Goal: Information Seeking & Learning: Understand process/instructions

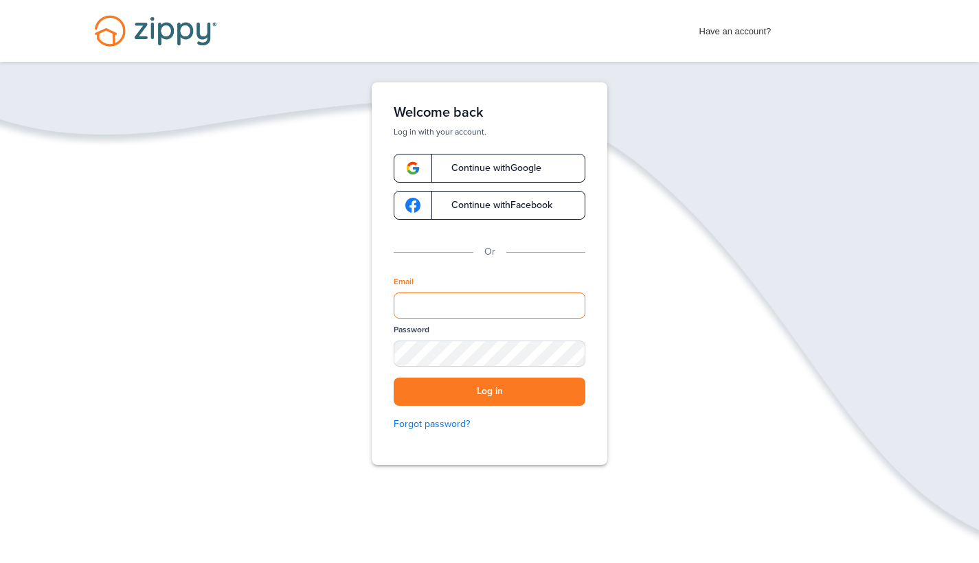
type input "**********"
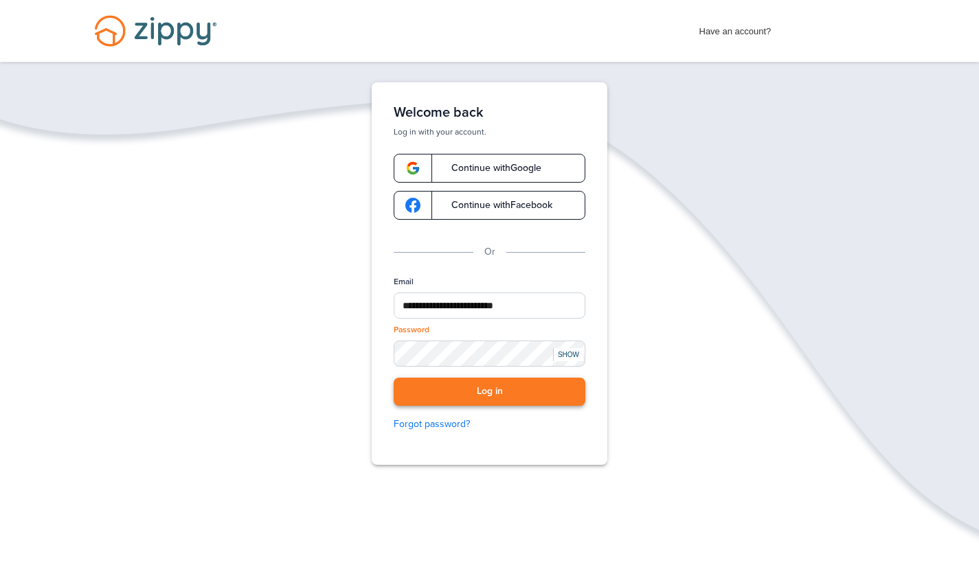
click at [458, 392] on button "Log in" at bounding box center [489, 392] width 192 height 28
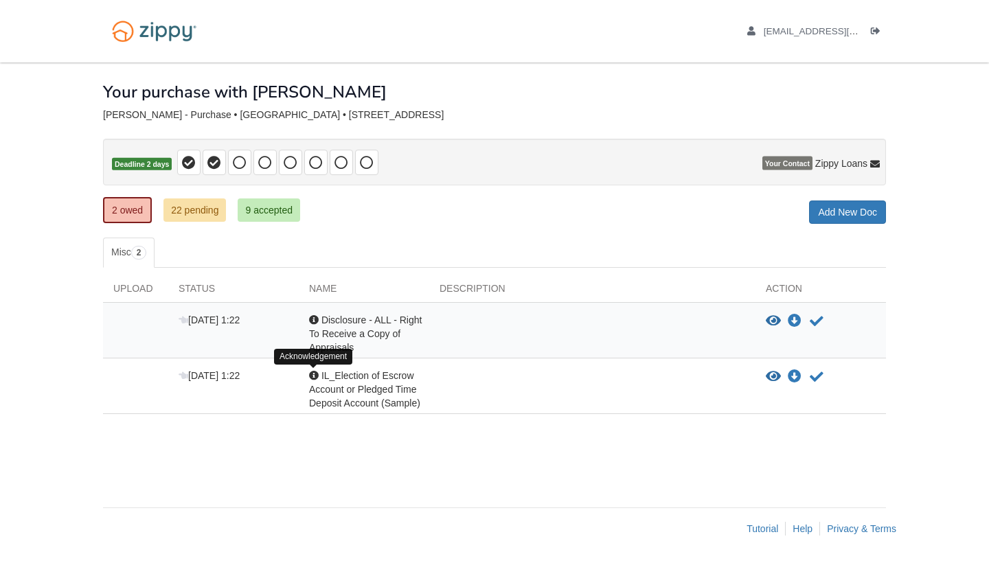
click at [317, 377] on div at bounding box center [314, 376] width 10 height 10
click at [209, 215] on link "22 pending" at bounding box center [194, 209] width 62 height 23
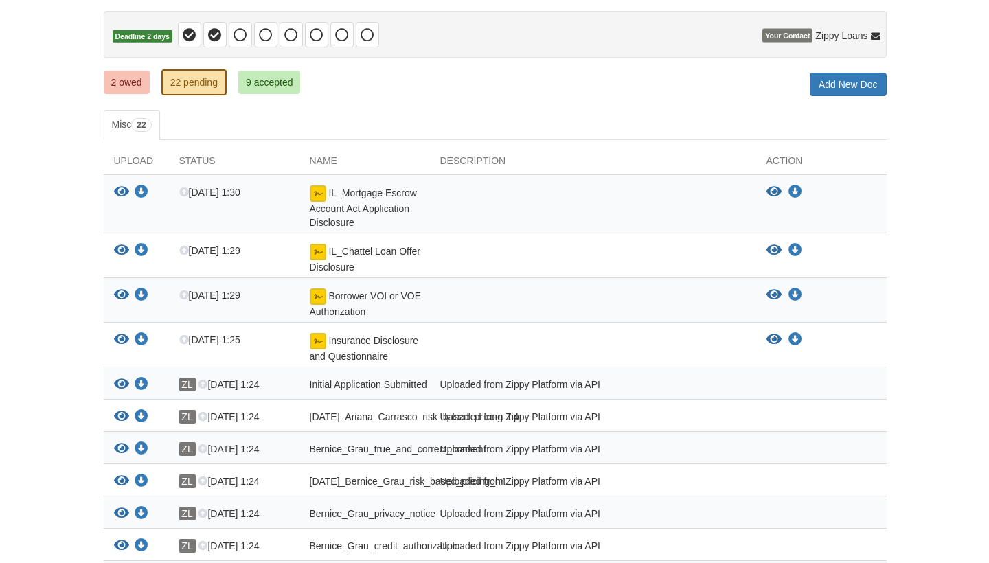
scroll to position [125, 0]
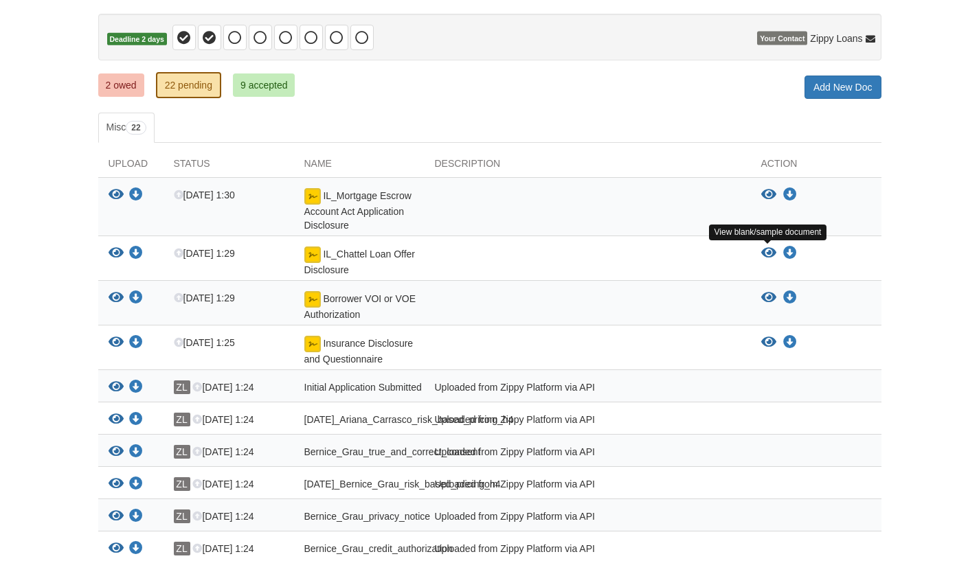
click at [773, 256] on icon "View IL_Chattel Loan Offer Disclosure" at bounding box center [768, 254] width 15 height 14
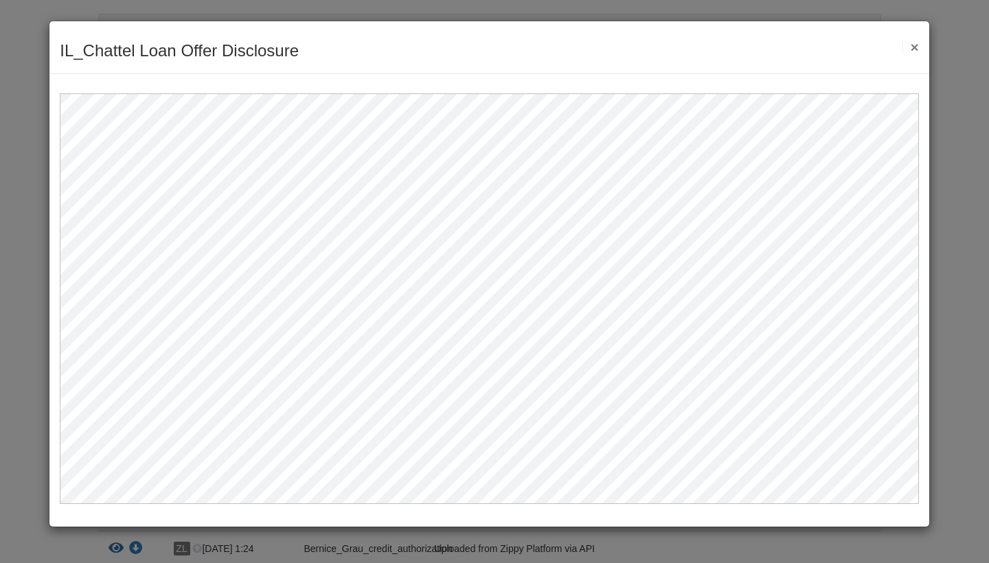
scroll to position [0, 0]
click at [914, 49] on button "×" at bounding box center [910, 47] width 16 height 14
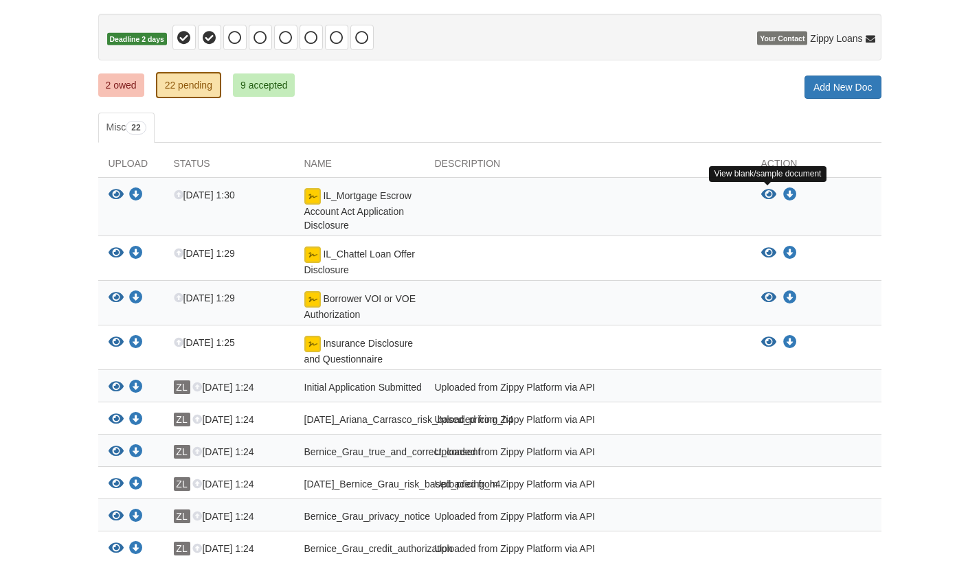
click at [768, 190] on icon "View IL_Mortgage Escrow Account Act Application Disclosure" at bounding box center [768, 195] width 15 height 14
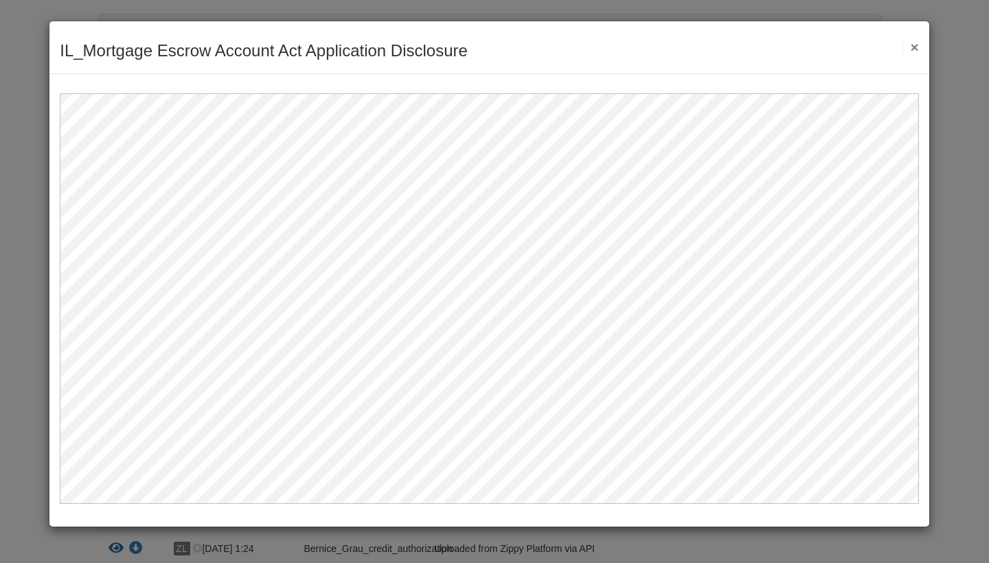
click at [919, 47] on div "IL_Mortgage Escrow Account Act Application Disclosure Save Cancel Previous Docu…" at bounding box center [489, 47] width 880 height 53
click at [915, 48] on button "×" at bounding box center [910, 47] width 16 height 14
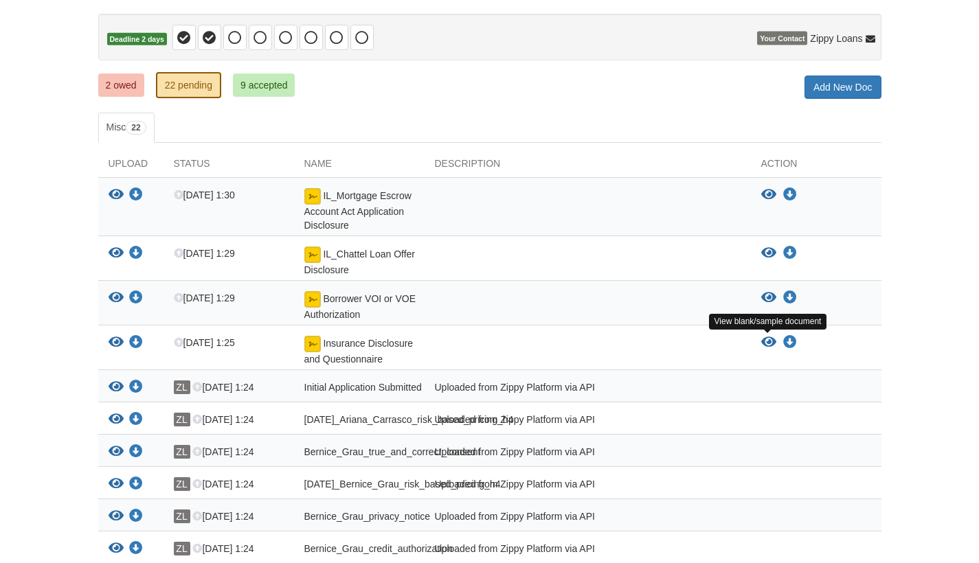
click at [767, 345] on icon "View Insurance Disclosure and Questionnaire" at bounding box center [768, 343] width 15 height 14
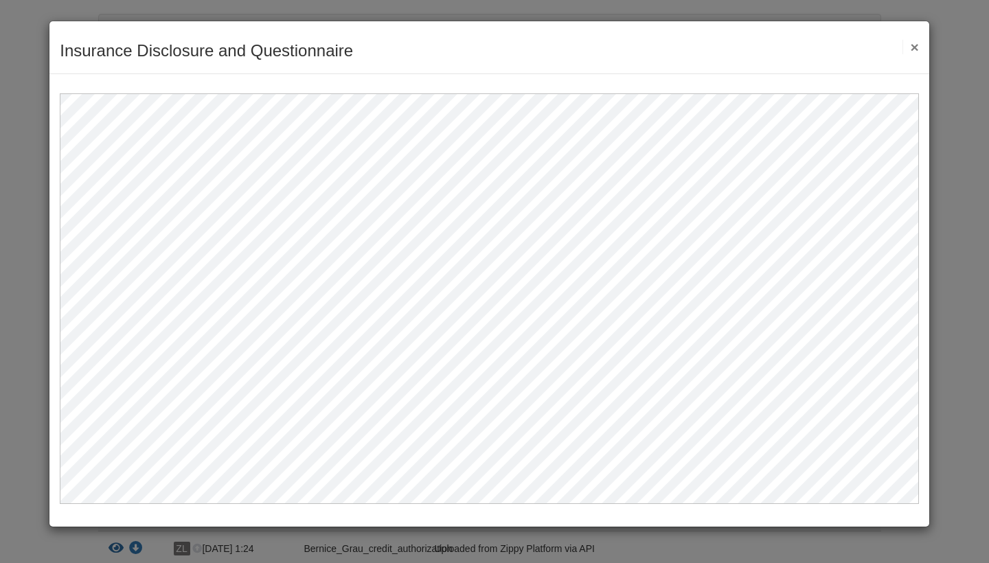
click at [915, 47] on button "×" at bounding box center [910, 47] width 16 height 14
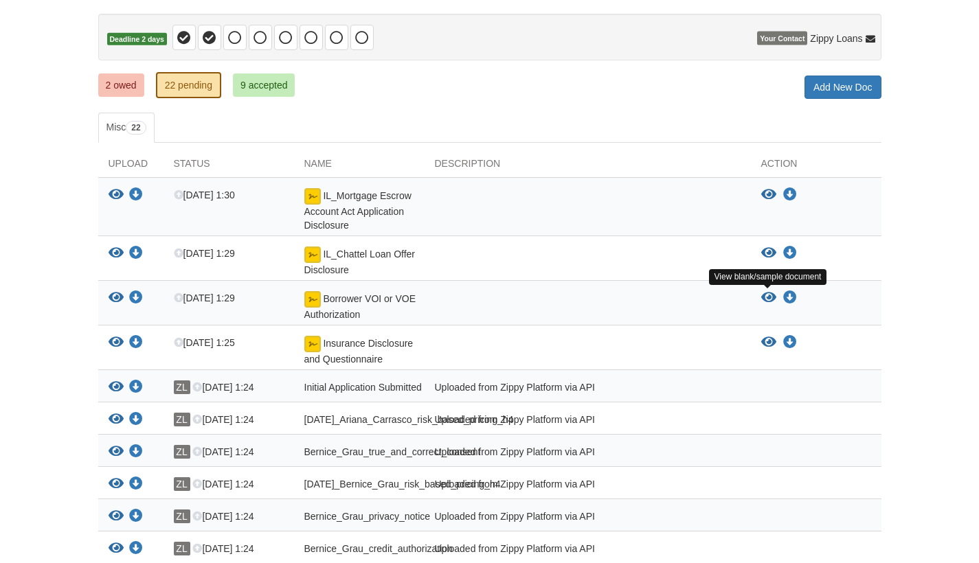
click at [768, 300] on icon "View Borrower VOI or VOE Authorization" at bounding box center [768, 298] width 15 height 14
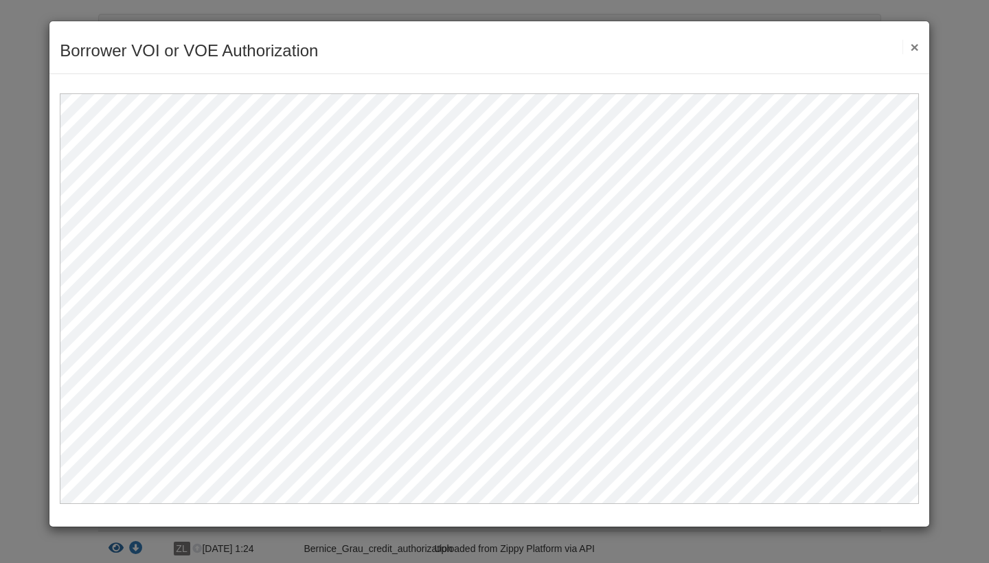
click at [912, 47] on button "×" at bounding box center [910, 47] width 16 height 14
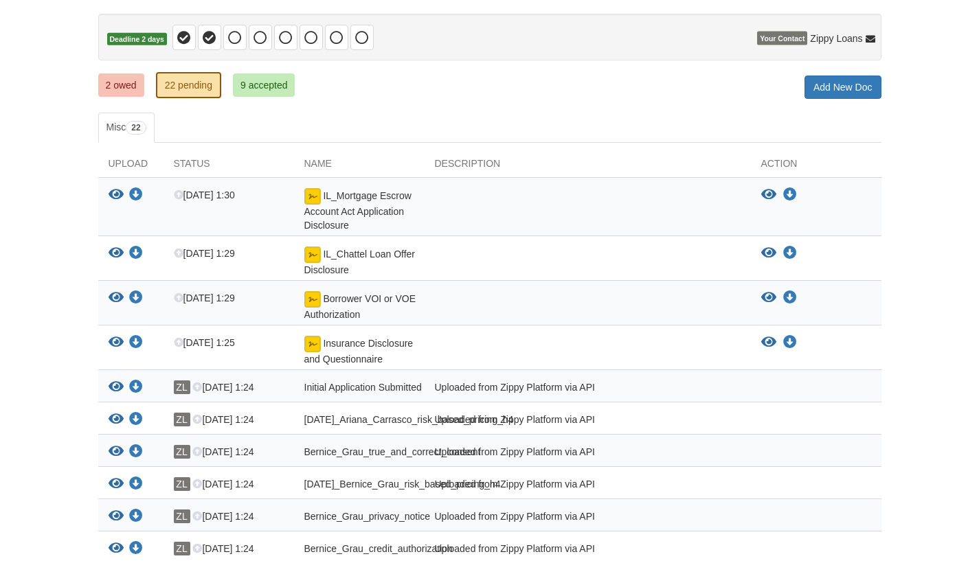
click at [128, 82] on link "2 owed" at bounding box center [121, 84] width 46 height 23
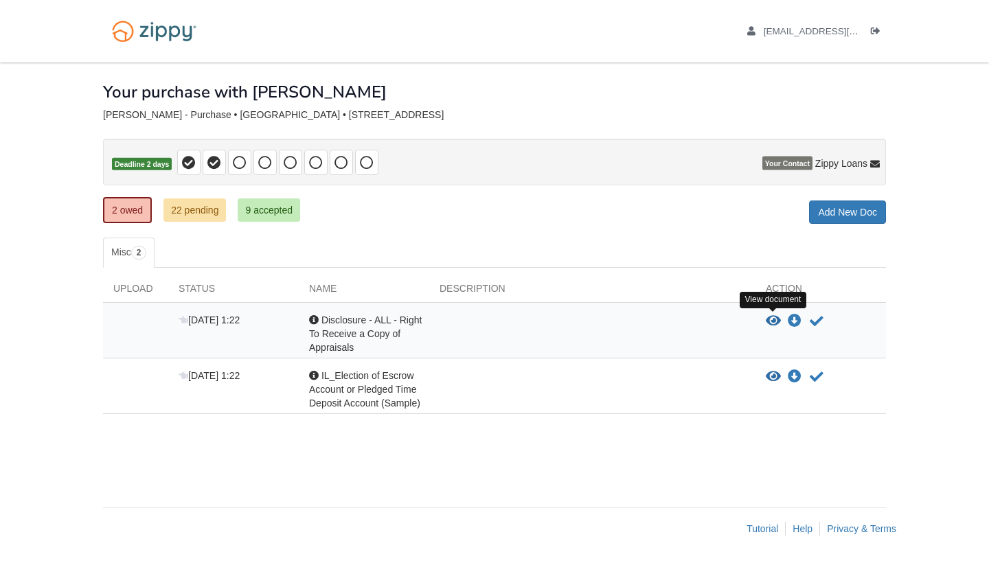
click at [770, 318] on icon "View Disclosure - ALL - Right To Receive a Copy of Appraisals" at bounding box center [773, 322] width 15 height 14
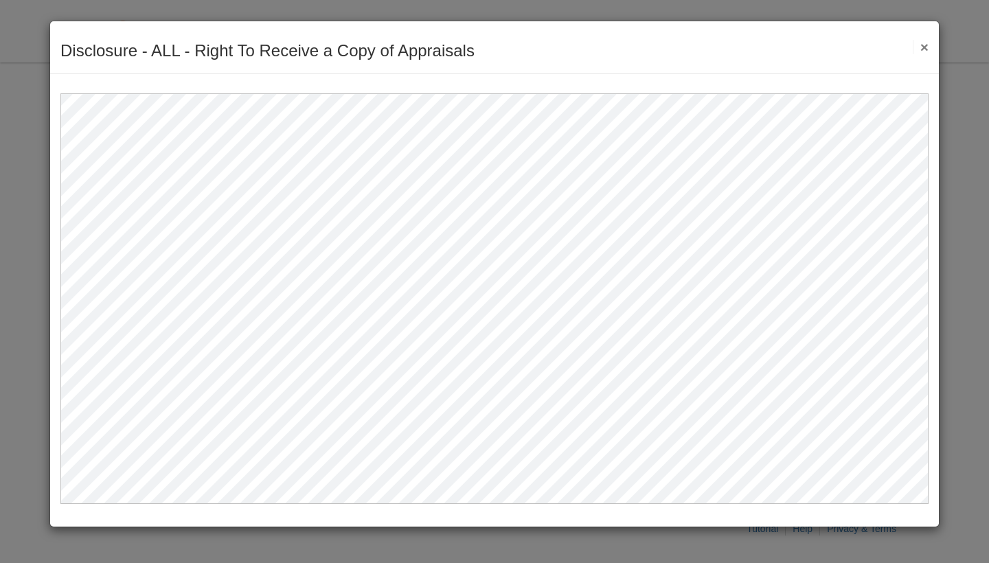
click at [924, 52] on button "×" at bounding box center [921, 47] width 16 height 14
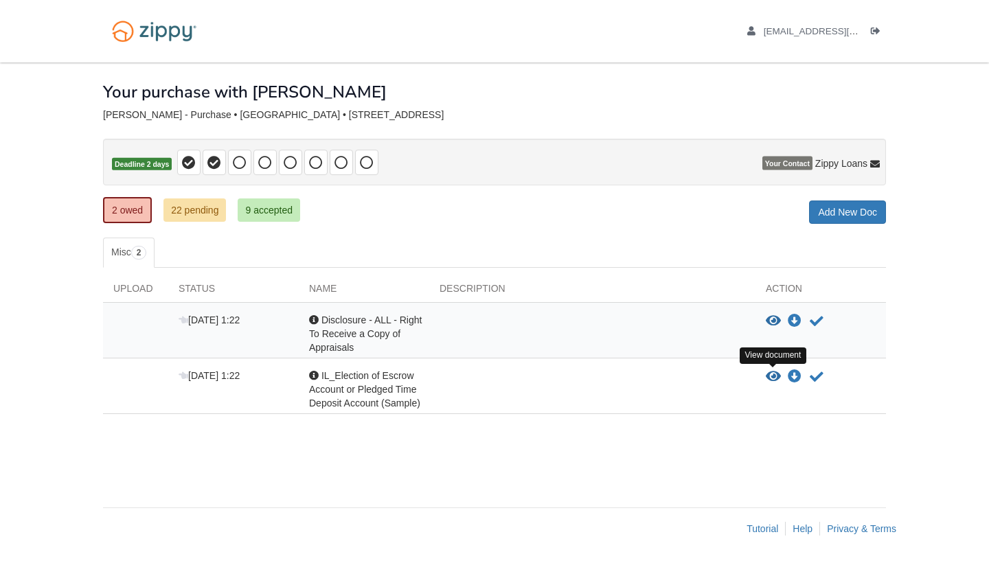
click at [773, 377] on icon "View IL_Election of Escrow Account or Pledged Time Deposit Account (Sample)" at bounding box center [773, 377] width 15 height 14
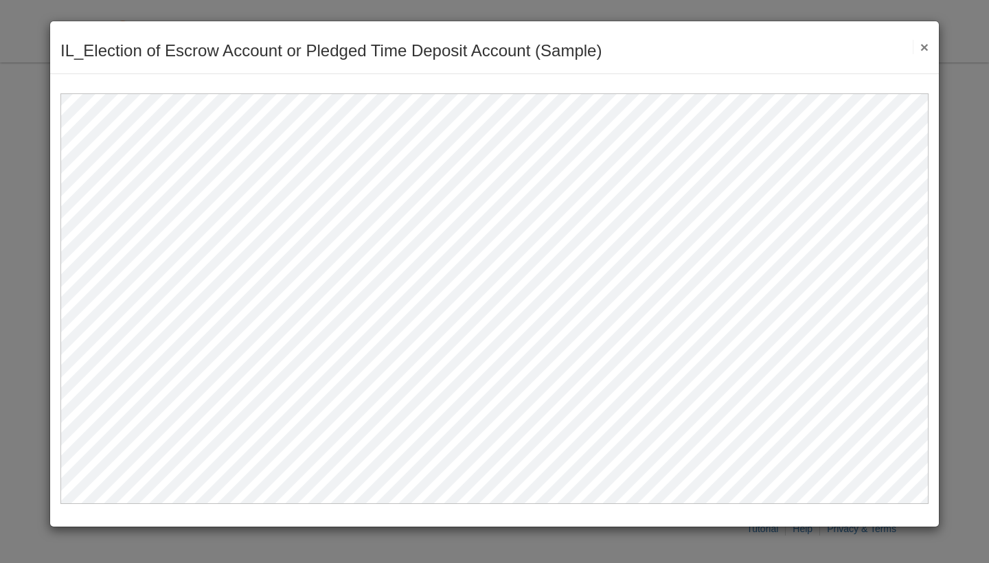
click at [923, 45] on button "×" at bounding box center [921, 47] width 16 height 14
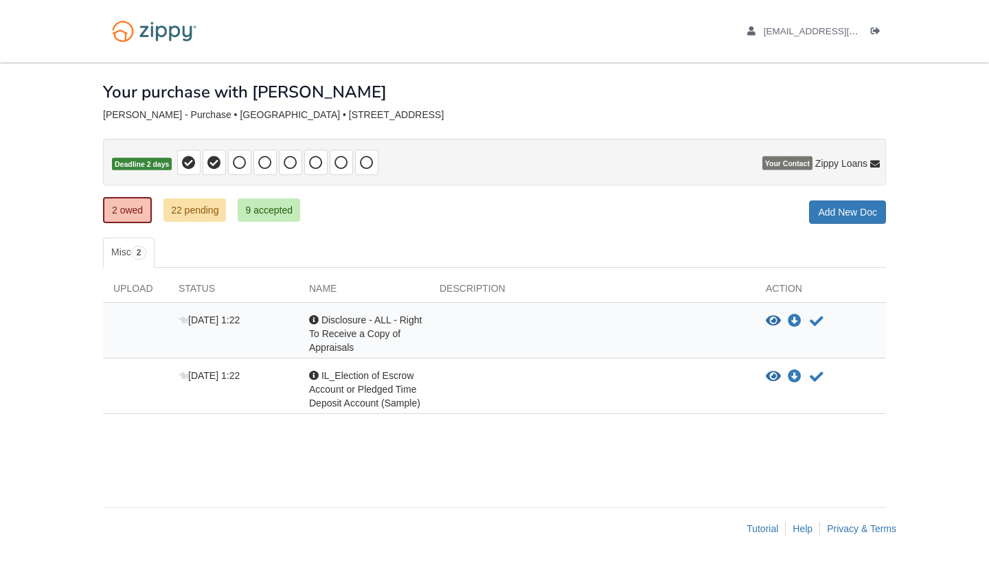
click at [276, 216] on link "9 accepted" at bounding box center [269, 209] width 62 height 23
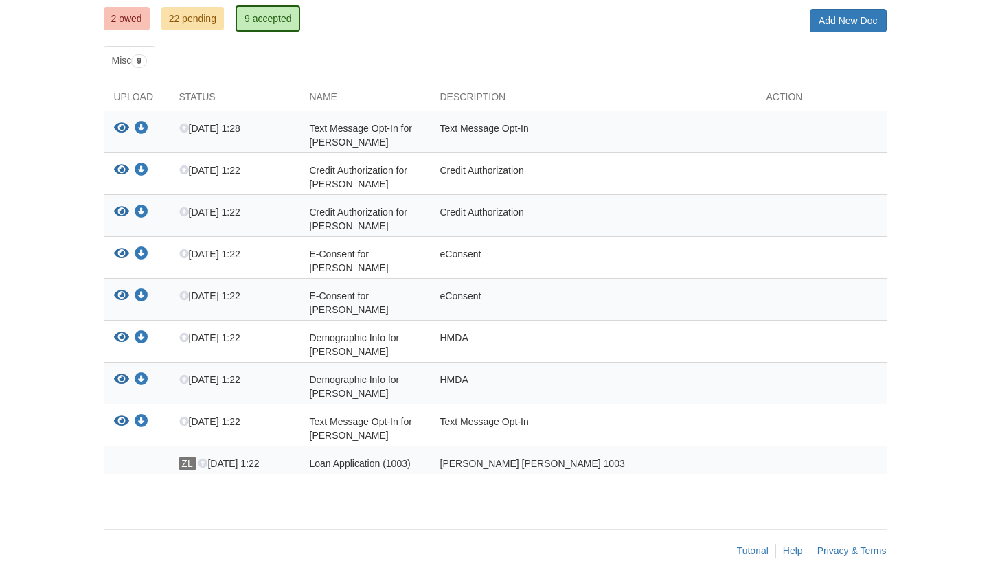
scroll to position [204, 0]
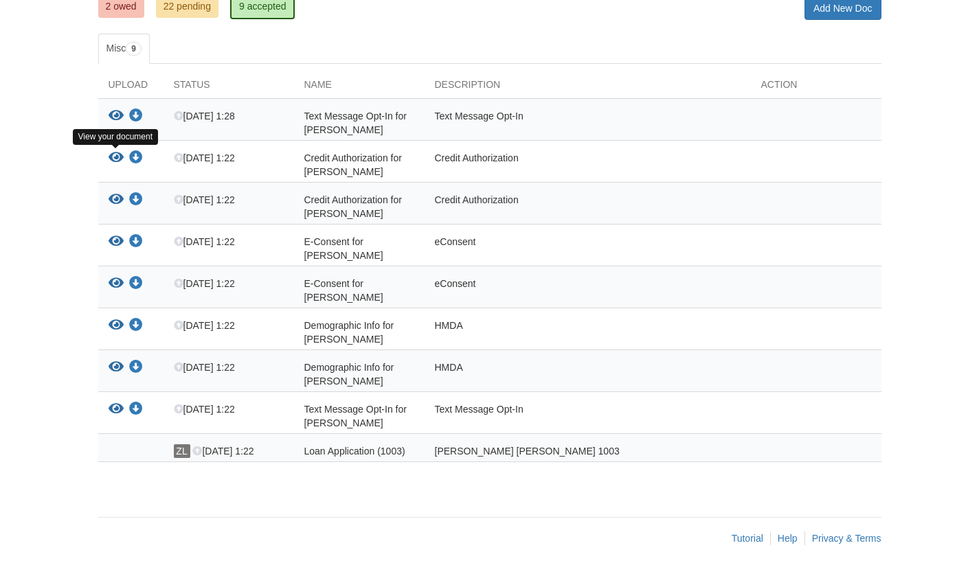
click at [115, 157] on icon "View Credit Authorization for Ariana Carrasco" at bounding box center [115, 158] width 15 height 14
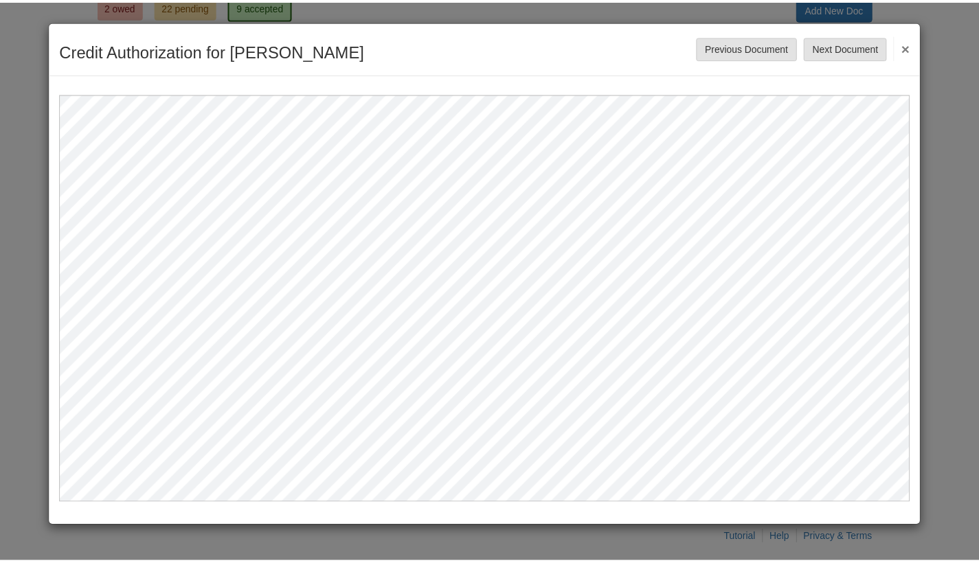
scroll to position [0, 0]
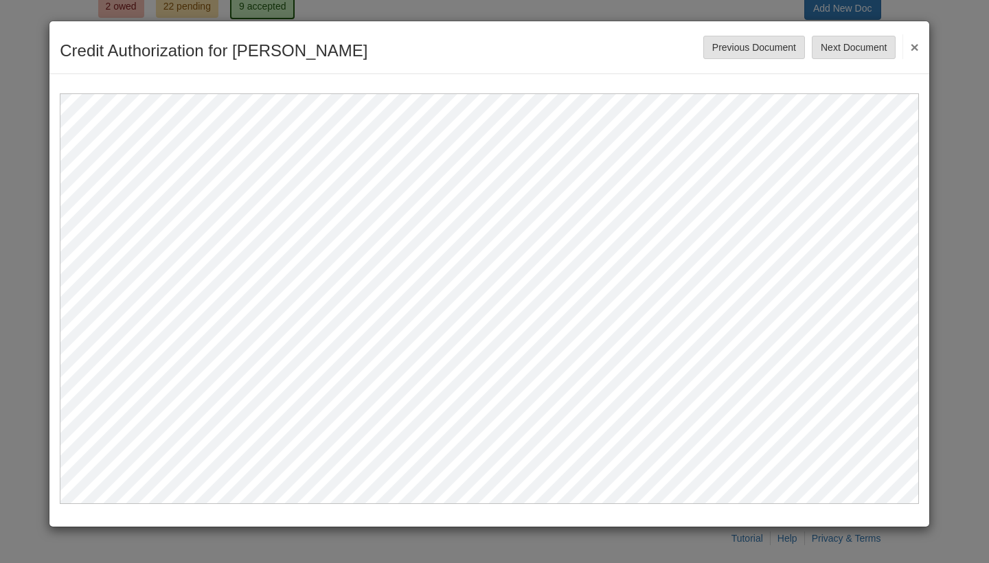
click at [915, 51] on button "×" at bounding box center [910, 46] width 16 height 25
